Goal: Information Seeking & Learning: Learn about a topic

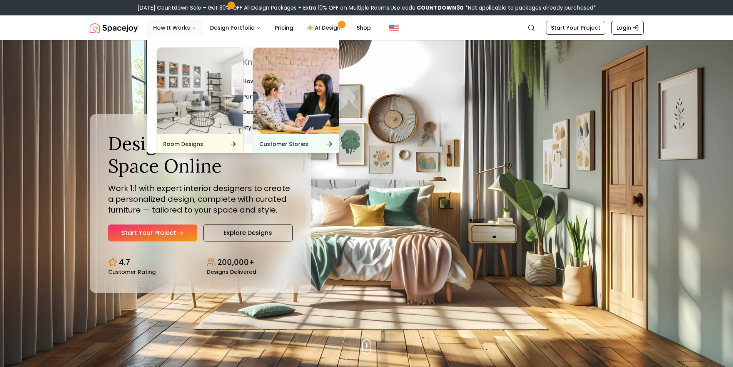
click at [181, 27] on ul "How It Works Design Portfolio Pricing AI Design Shop" at bounding box center [262, 27] width 230 height 15
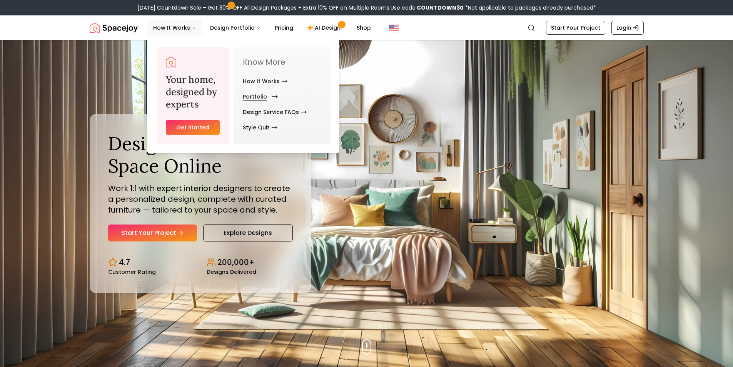
click at [266, 95] on link "Portfolio" at bounding box center [259, 96] width 32 height 15
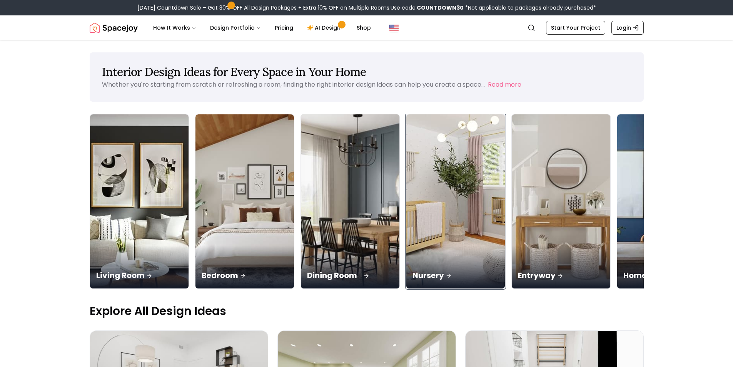
drag, startPoint x: 478, startPoint y: 242, endPoint x: 327, endPoint y: 243, distance: 150.9
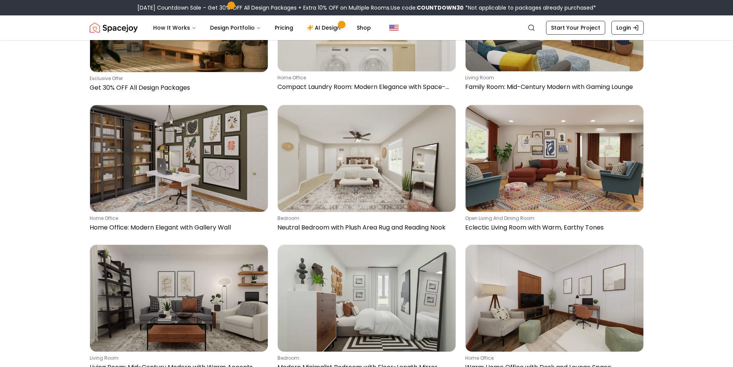
scroll to position [385, 0]
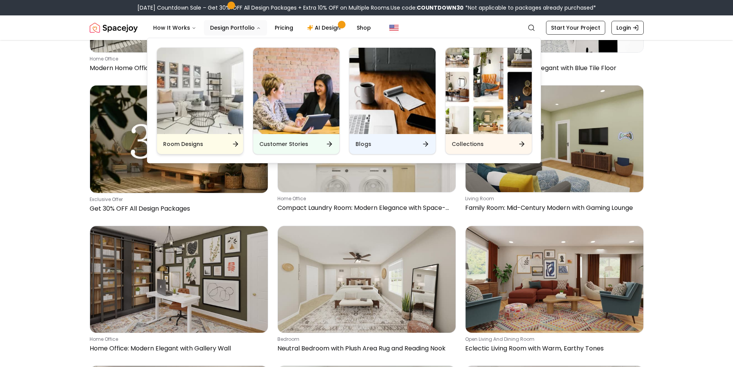
click at [203, 141] on div "Room Designs" at bounding box center [200, 144] width 86 height 20
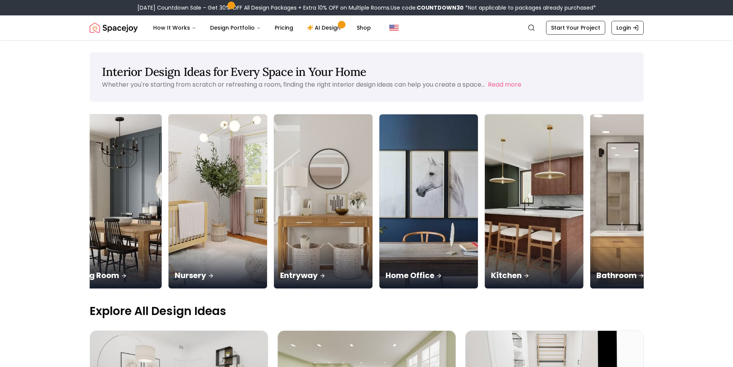
scroll to position [0, 257]
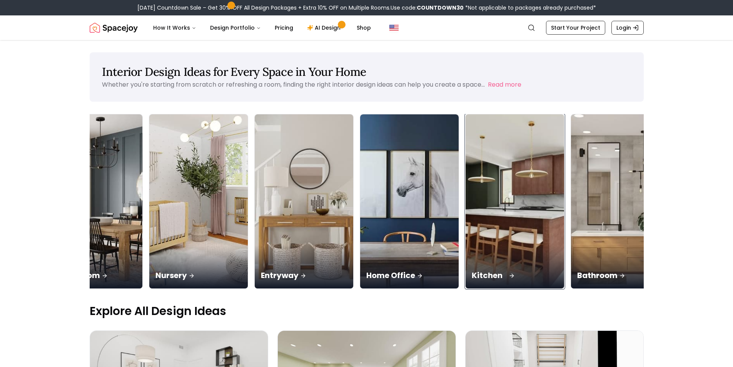
click at [507, 216] on img at bounding box center [515, 201] width 104 height 183
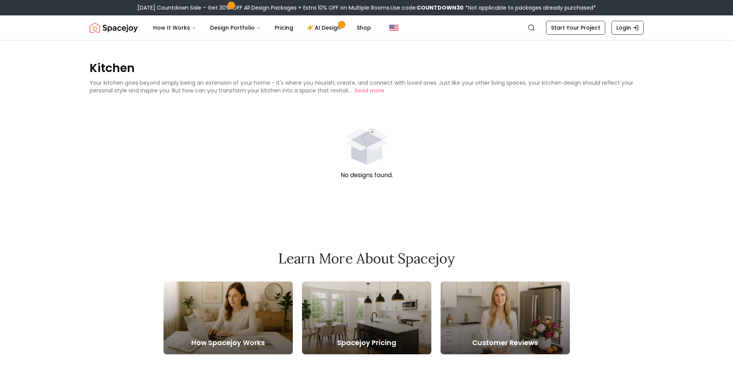
click at [117, 30] on img "Spacejoy" at bounding box center [114, 27] width 48 height 15
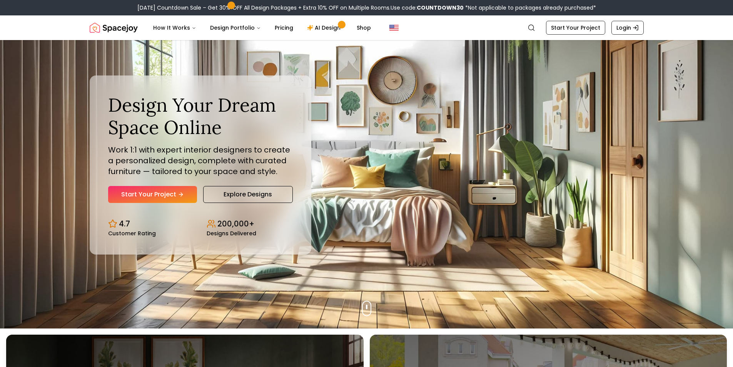
click at [201, 81] on div "Design Your Dream Space Online Work 1:1 with expert interior designers to creat…" at bounding box center [201, 164] width 222 height 179
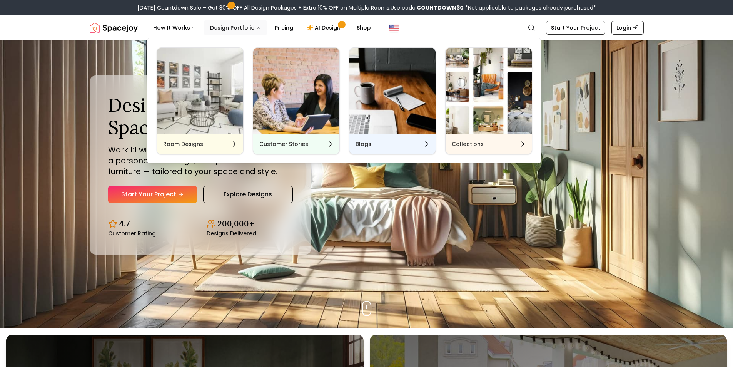
click at [220, 23] on button "Design Portfolio" at bounding box center [235, 27] width 63 height 15
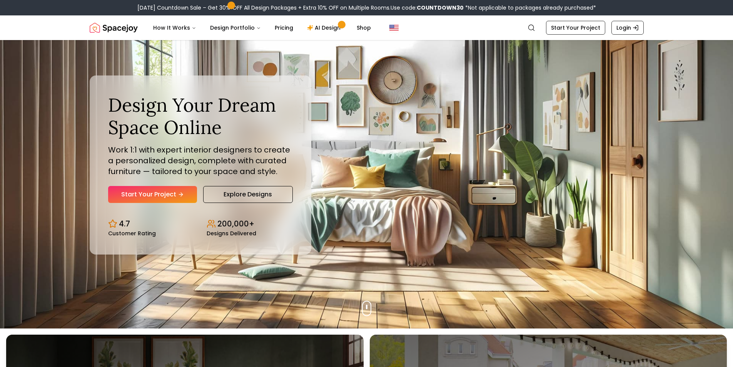
click at [182, 92] on div "Design Your Dream Space Online Work 1:1 with expert interior designers to creat…" at bounding box center [201, 164] width 222 height 179
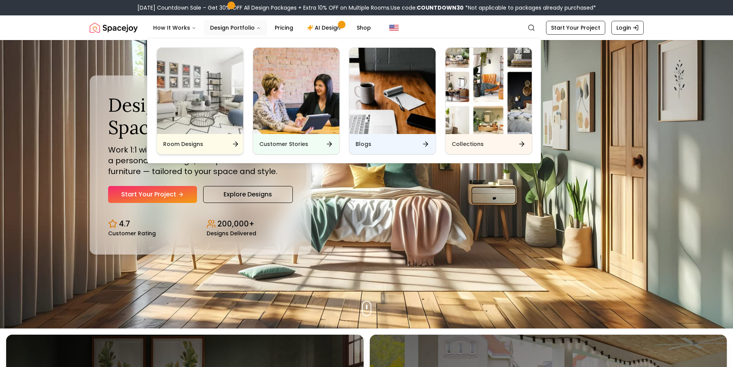
click at [212, 98] on img "Main" at bounding box center [200, 91] width 86 height 86
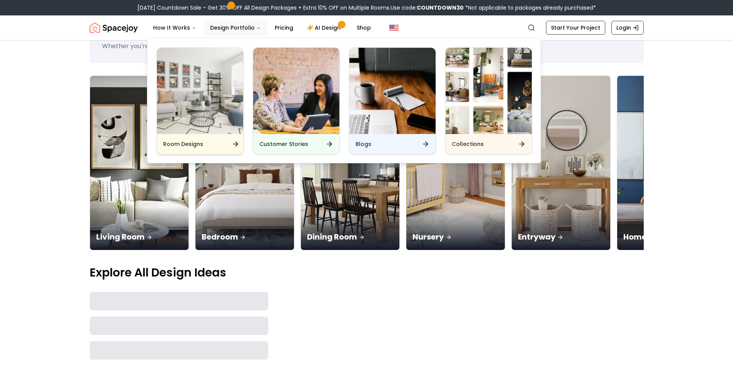
scroll to position [51, 0]
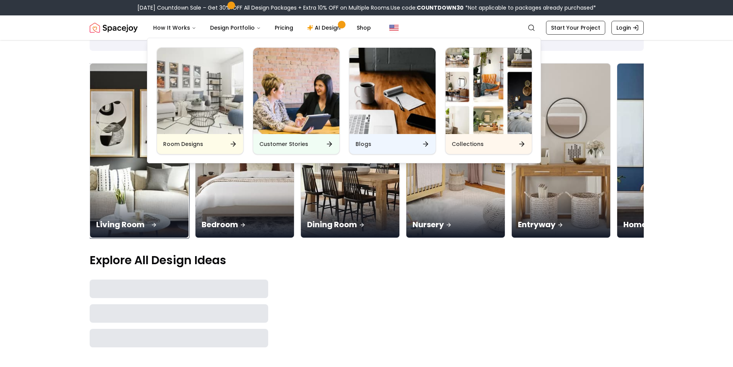
click at [153, 204] on div "Living Room" at bounding box center [139, 215] width 99 height 43
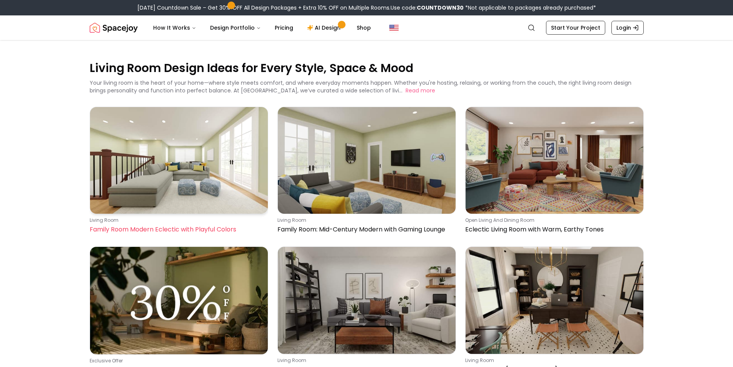
click at [170, 189] on img at bounding box center [179, 160] width 178 height 107
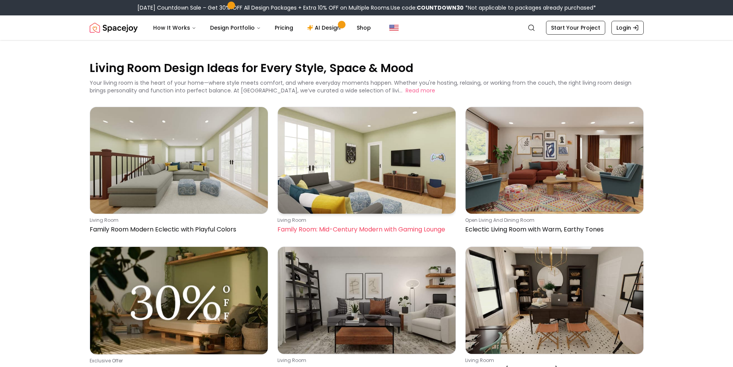
click at [353, 179] on img at bounding box center [367, 160] width 178 height 107
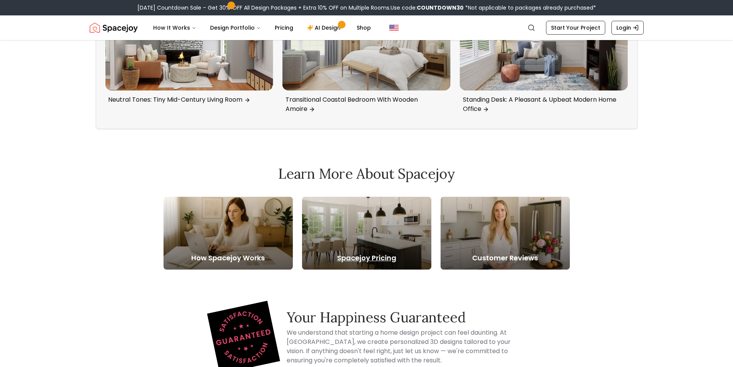
scroll to position [1655, 0]
